Goal: Information Seeking & Learning: Learn about a topic

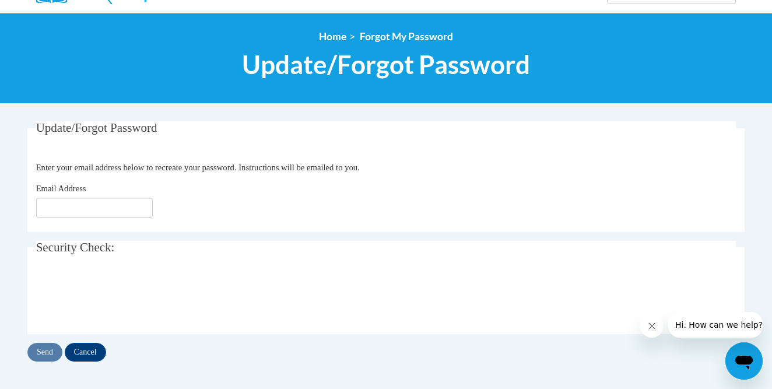
scroll to position [114, 0]
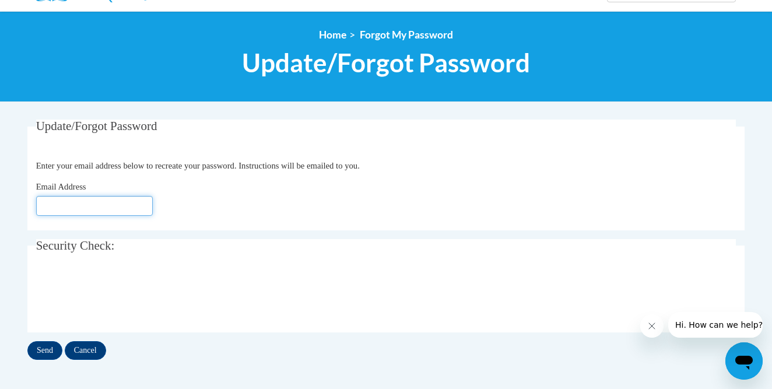
click at [61, 206] on input "Email Address" at bounding box center [94, 206] width 117 height 20
type input "[EMAIL_ADDRESS][DOMAIN_NAME]"
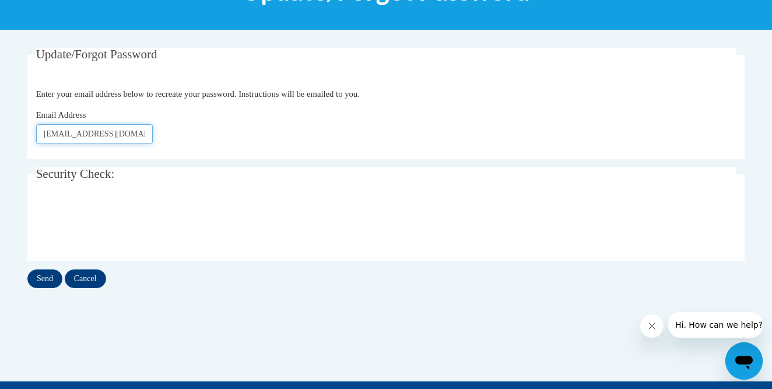
scroll to position [189, 0]
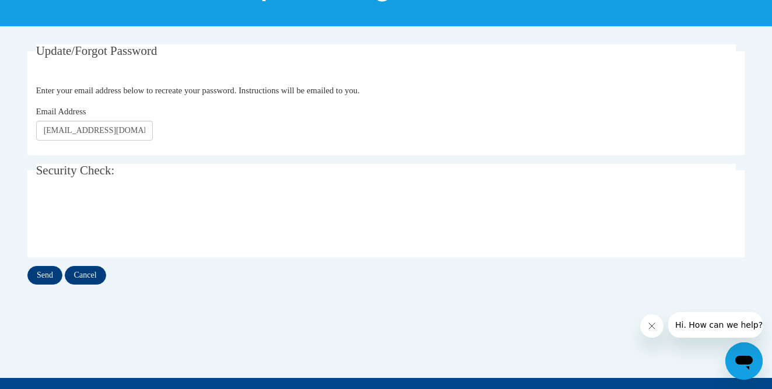
click at [651, 328] on icon "Close message from company" at bounding box center [651, 325] width 9 height 9
click at [42, 273] on input "Send" at bounding box center [44, 275] width 35 height 19
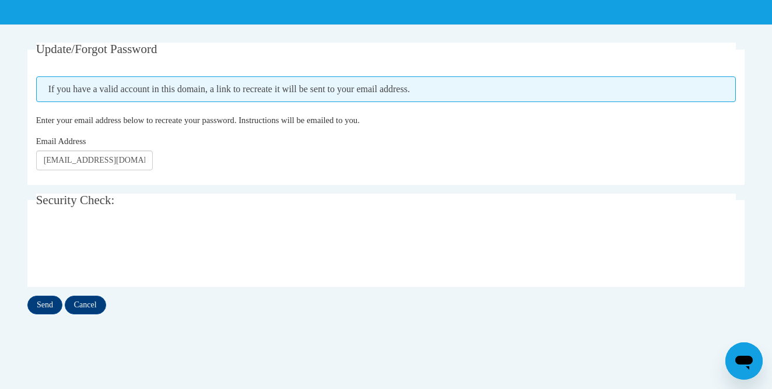
scroll to position [192, 0]
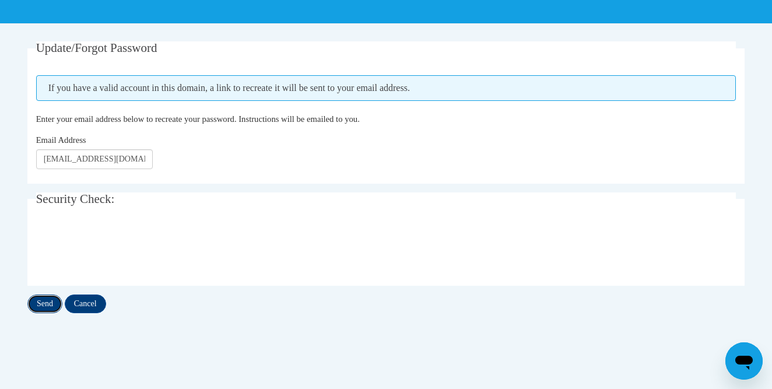
click at [37, 304] on input "Send" at bounding box center [44, 303] width 35 height 19
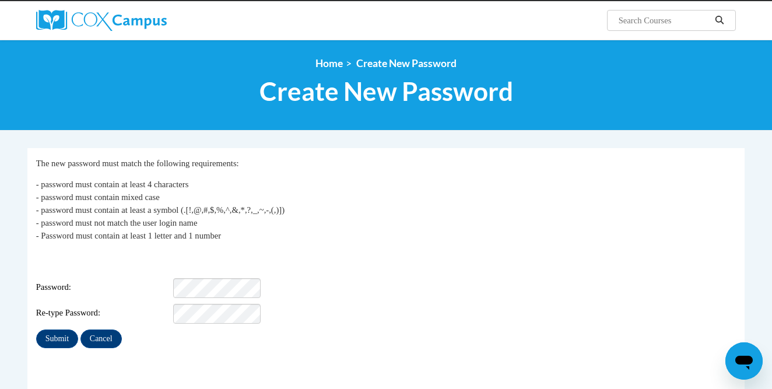
scroll to position [87, 0]
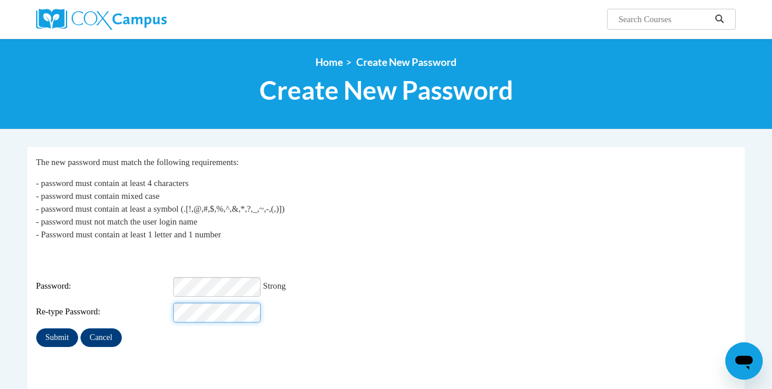
click at [36, 328] on input "Submit" at bounding box center [57, 337] width 42 height 19
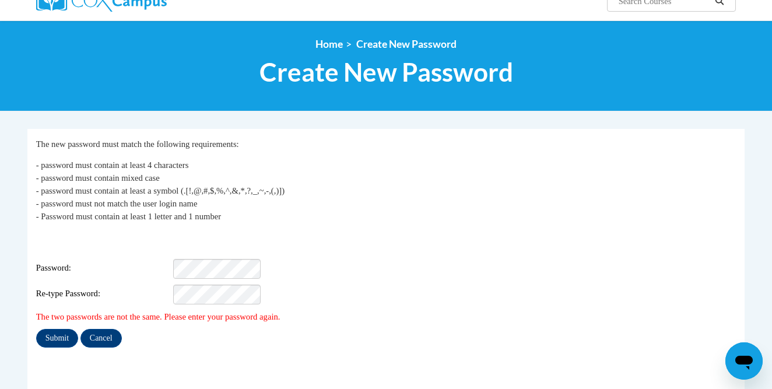
scroll to position [118, 0]
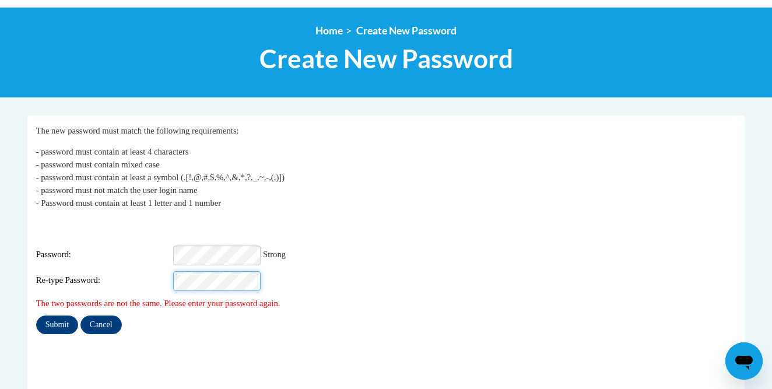
click at [36, 315] on input "Submit" at bounding box center [57, 324] width 42 height 19
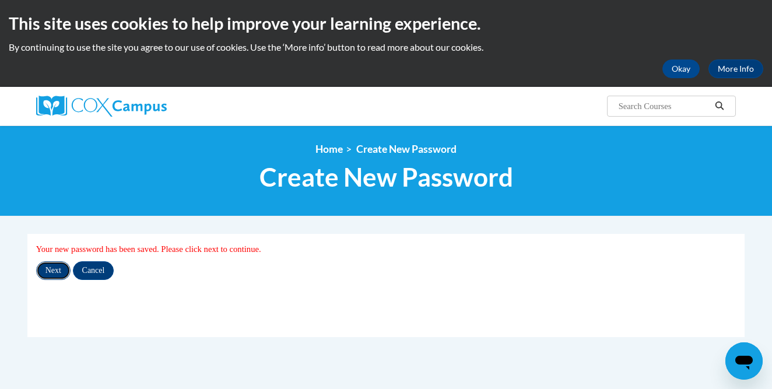
click at [64, 272] on input "Next" at bounding box center [53, 270] width 34 height 19
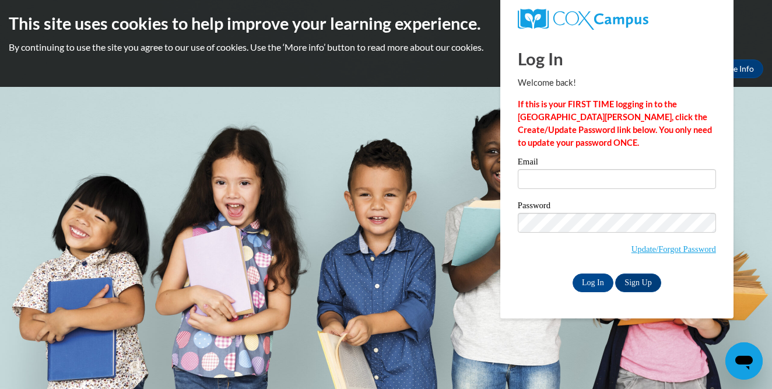
click at [535, 191] on div "Email" at bounding box center [617, 177] width 198 height 40
click at [591, 279] on input "Log In" at bounding box center [592, 282] width 41 height 19
click at [527, 174] on input "Email" at bounding box center [617, 179] width 198 height 20
type input "efanslerma@waukesha.k12.wi.us"
click at [592, 280] on input "Log In" at bounding box center [592, 282] width 41 height 19
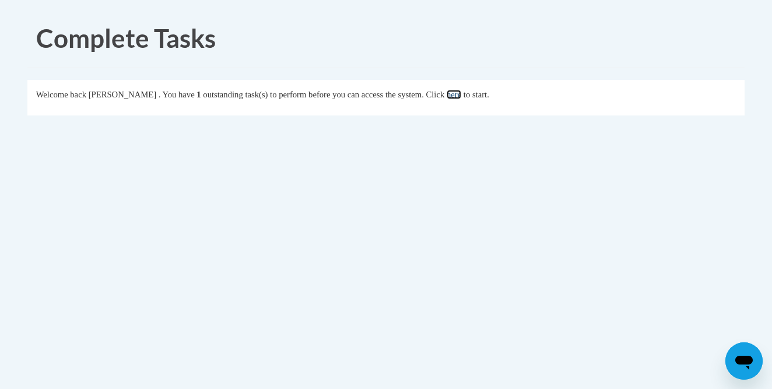
click at [461, 93] on link "here" at bounding box center [454, 94] width 15 height 9
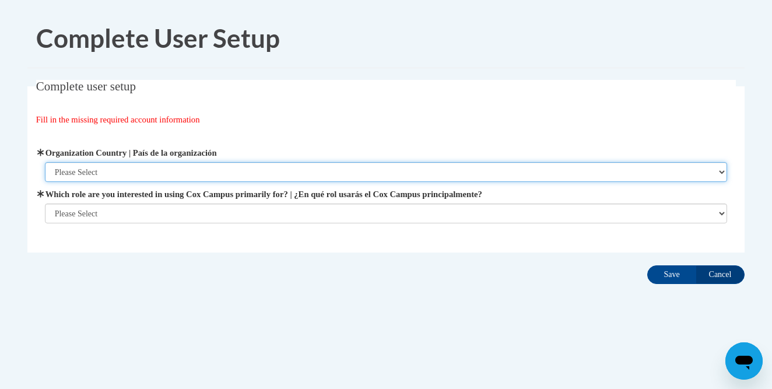
click at [94, 172] on select "Please Select [GEOGRAPHIC_DATA] | [GEOGRAPHIC_DATA] Outside of [GEOGRAPHIC_DATA…" at bounding box center [386, 172] width 683 height 20
select select "ad49bcad-a171-4b2e-b99c-48b446064914"
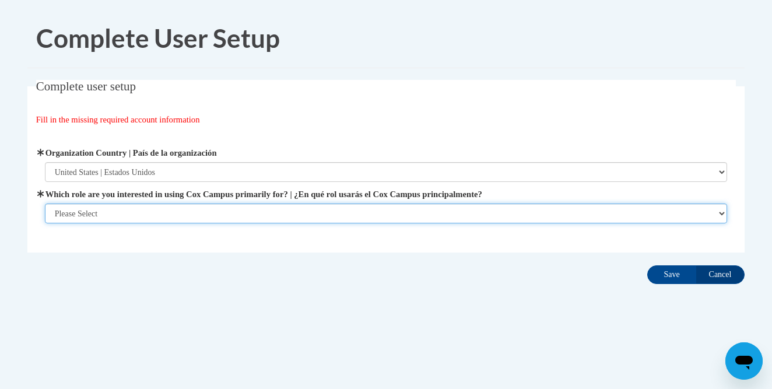
click at [101, 216] on select "Please Select College/University | Colegio/Universidad Community/Nonprofit Part…" at bounding box center [386, 213] width 683 height 20
select select "fbf2d438-af2f-41f8-98f1-81c410e29de3"
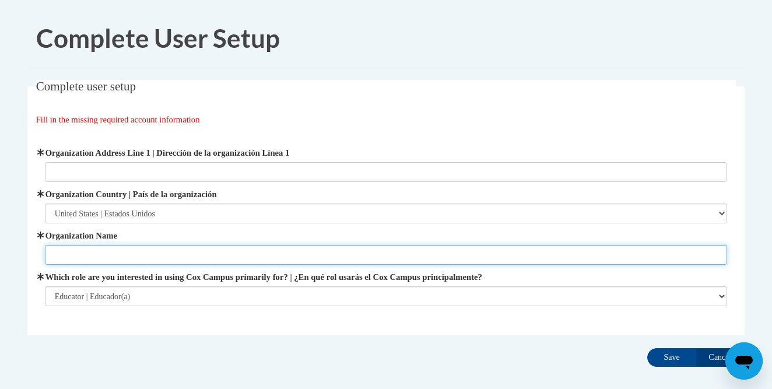
click at [107, 251] on input "Organization Name" at bounding box center [386, 255] width 683 height 20
type input "[GEOGRAPHIC_DATA]"
type input "[STREET_ADDRESS]- [GEOGRAPHIC_DATA]. Please deliver to office. [PERSON_NAME] is…"
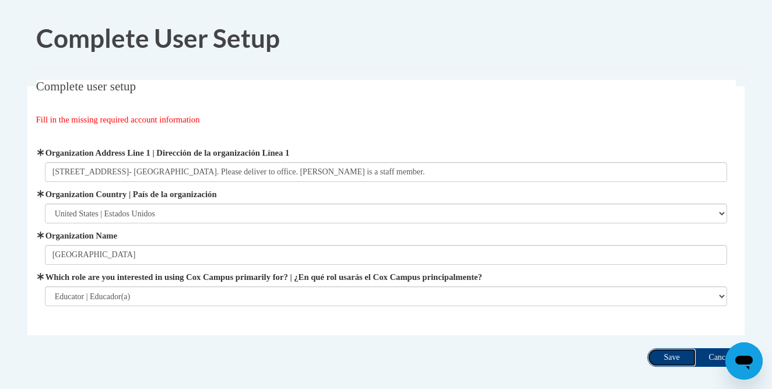
click at [665, 357] on input "Save" at bounding box center [671, 357] width 49 height 19
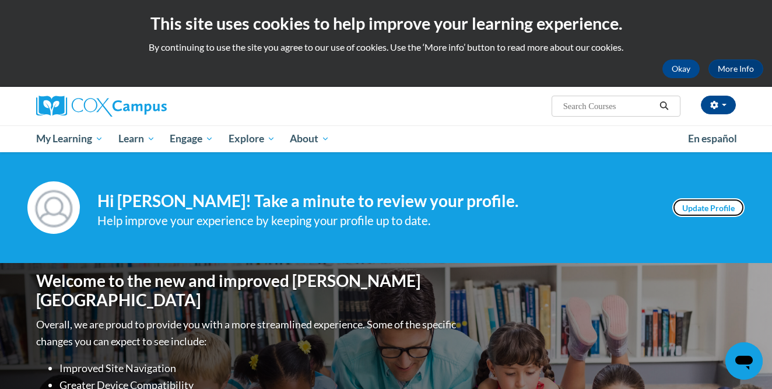
click at [707, 212] on link "Update Profile" at bounding box center [708, 207] width 72 height 19
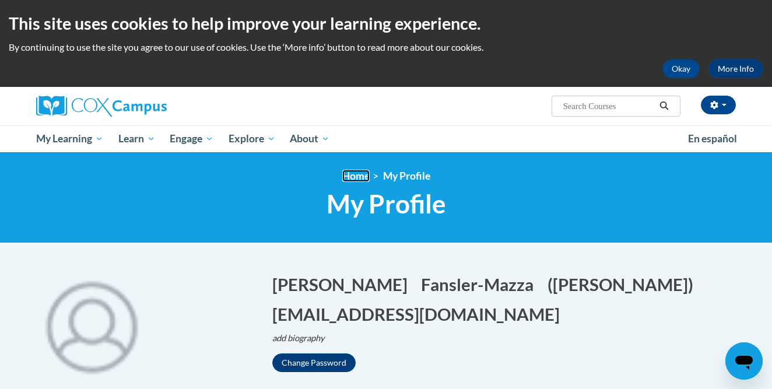
click at [348, 177] on link "Home" at bounding box center [355, 176] width 27 height 12
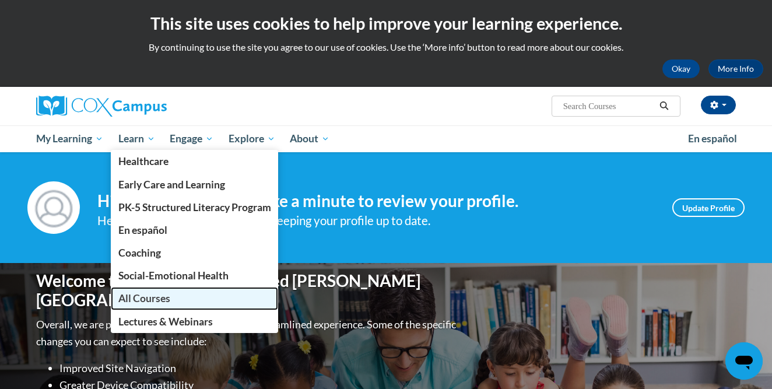
click at [141, 303] on span "All Courses" at bounding box center [144, 298] width 52 height 12
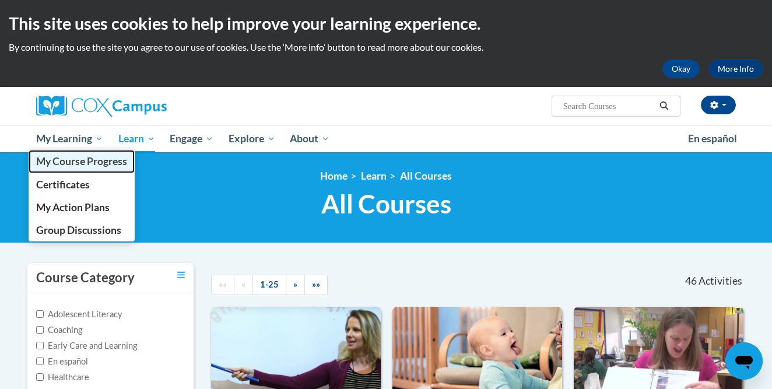
click at [58, 166] on span "My Course Progress" at bounding box center [81, 161] width 91 height 12
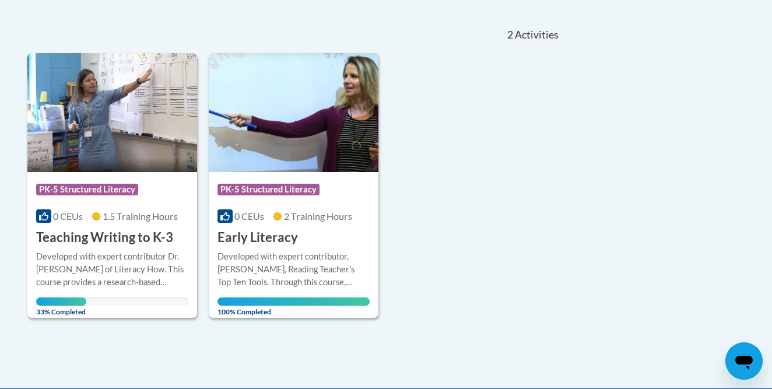
scroll to position [259, 0]
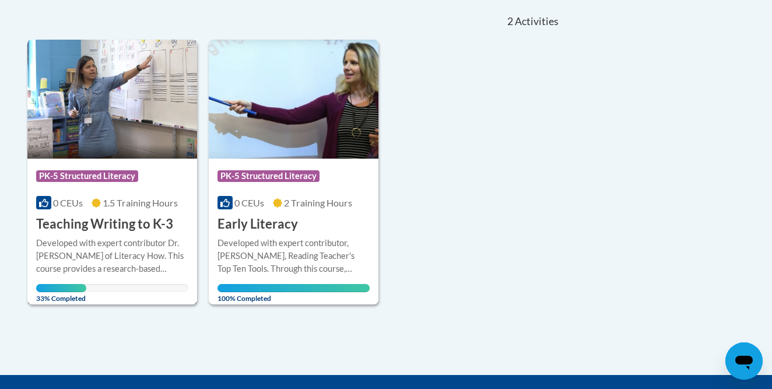
click at [82, 108] on img at bounding box center [112, 99] width 170 height 119
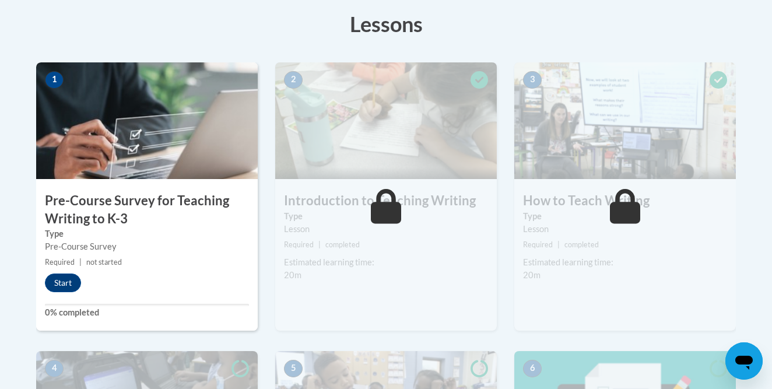
scroll to position [354, 0]
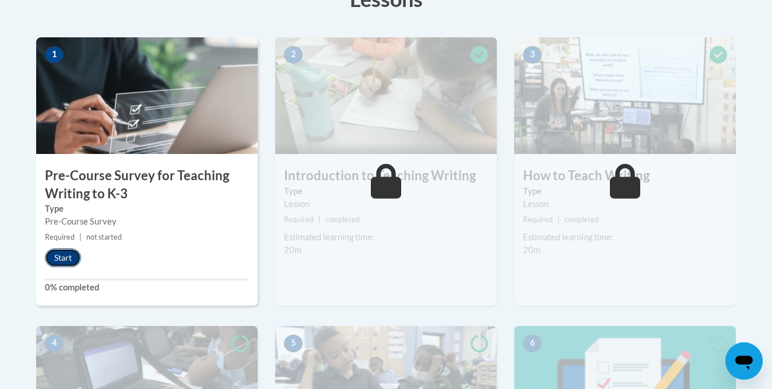
click at [61, 258] on button "Start" at bounding box center [63, 257] width 36 height 19
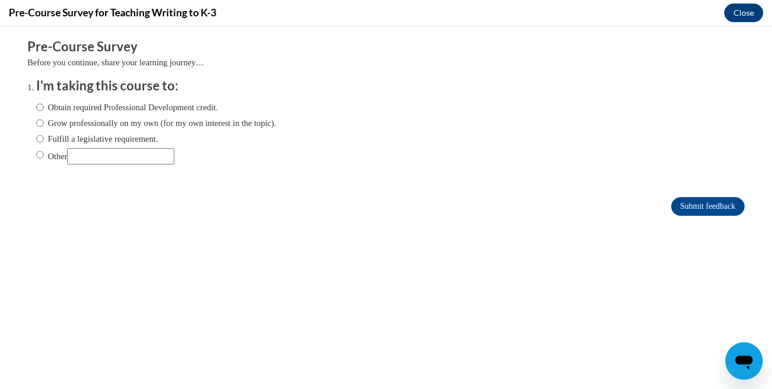
scroll to position [0, 0]
click at [41, 140] on input "Fulfill a legislative requirement." at bounding box center [40, 138] width 8 height 13
radio input "true"
click at [705, 209] on input "Submit feedback" at bounding box center [707, 206] width 73 height 19
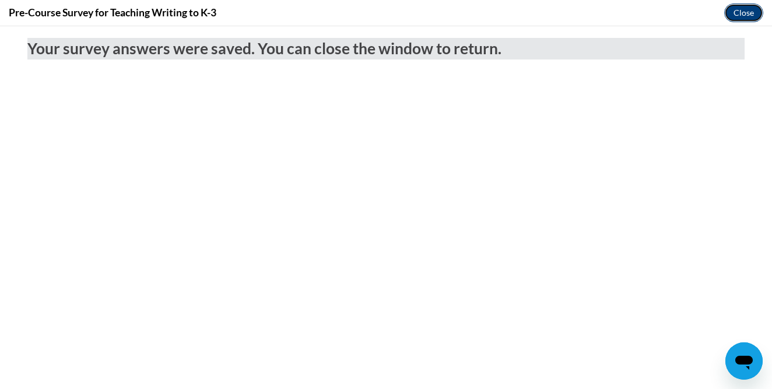
click at [739, 10] on button "Close" at bounding box center [743, 12] width 39 height 19
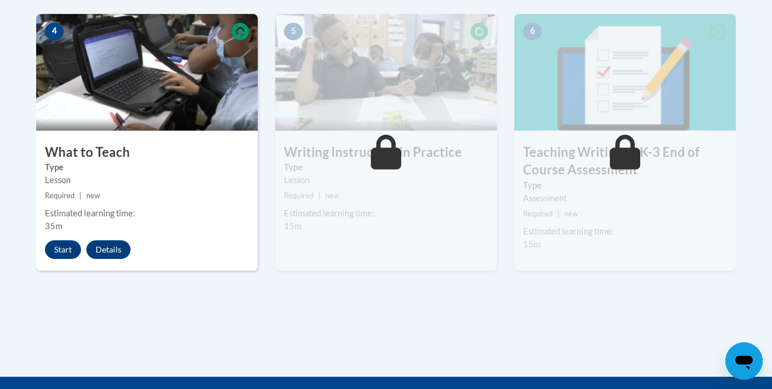
scroll to position [682, 0]
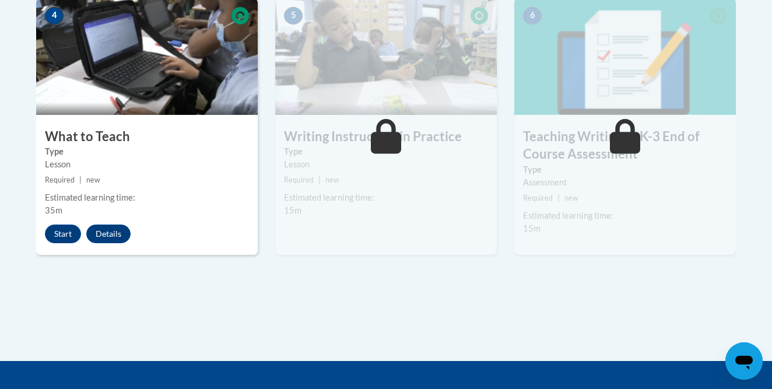
click at [113, 71] on img at bounding box center [147, 56] width 222 height 117
click at [62, 235] on button "Start" at bounding box center [63, 233] width 36 height 19
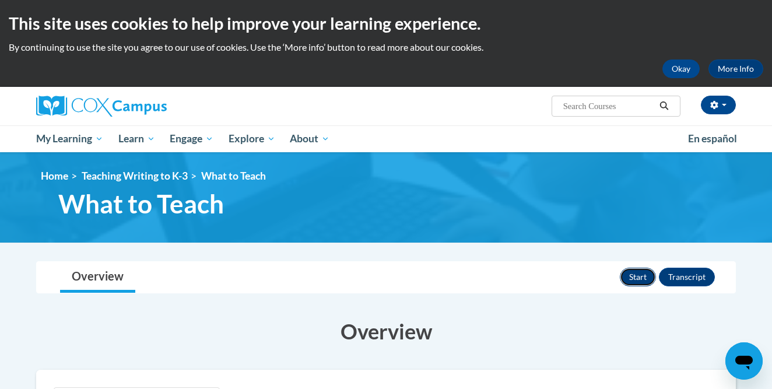
click at [629, 278] on button "Start" at bounding box center [638, 277] width 36 height 19
